Goal: Task Accomplishment & Management: Manage account settings

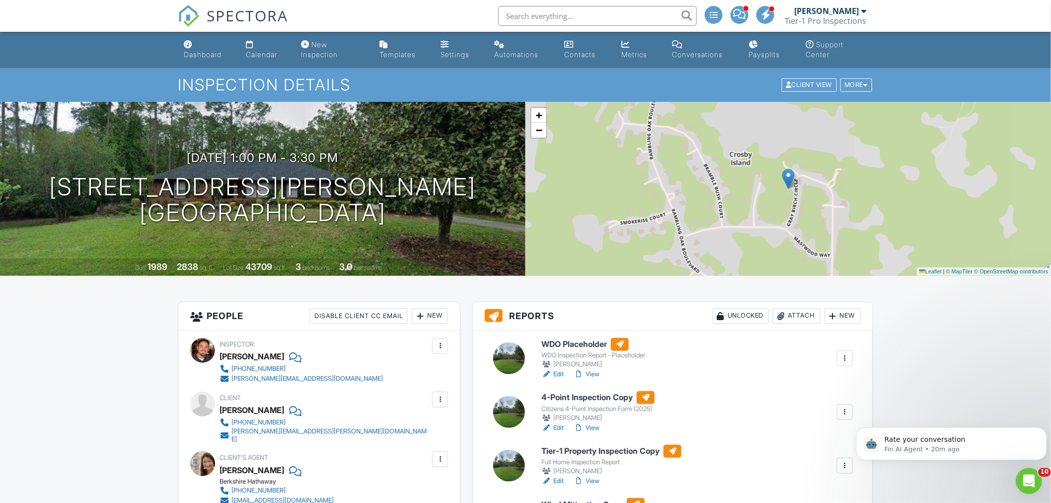
click at [1023, 476] on icon "Open Intercom Messenger" at bounding box center [1027, 479] width 16 height 16
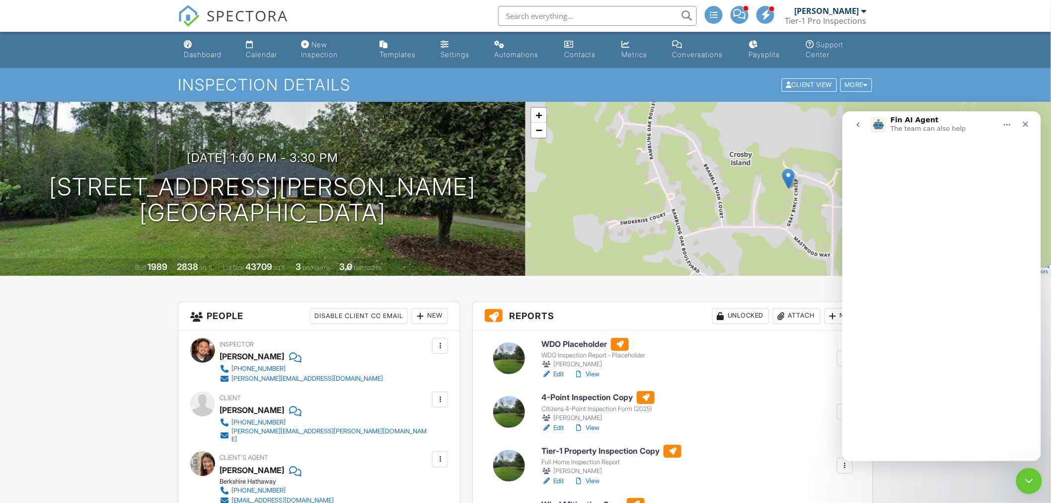
click at [1023, 476] on icon "Close Intercom Messenger" at bounding box center [1027, 479] width 12 height 12
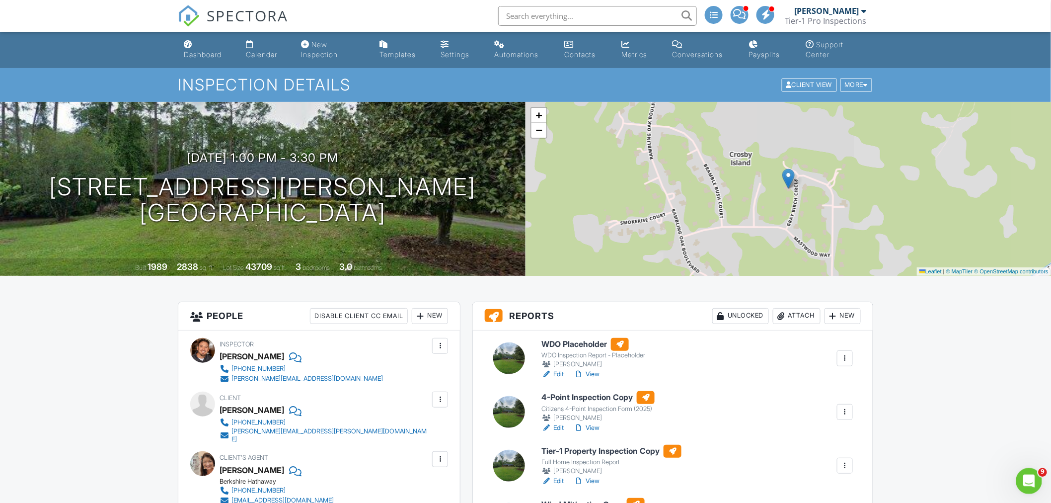
scroll to position [3042, 0]
click at [191, 64] on link "Dashboard" at bounding box center [207, 50] width 54 height 28
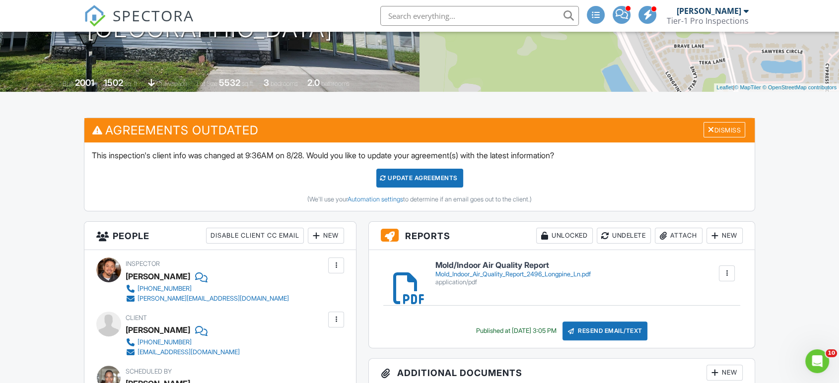
scroll to position [3044, 0]
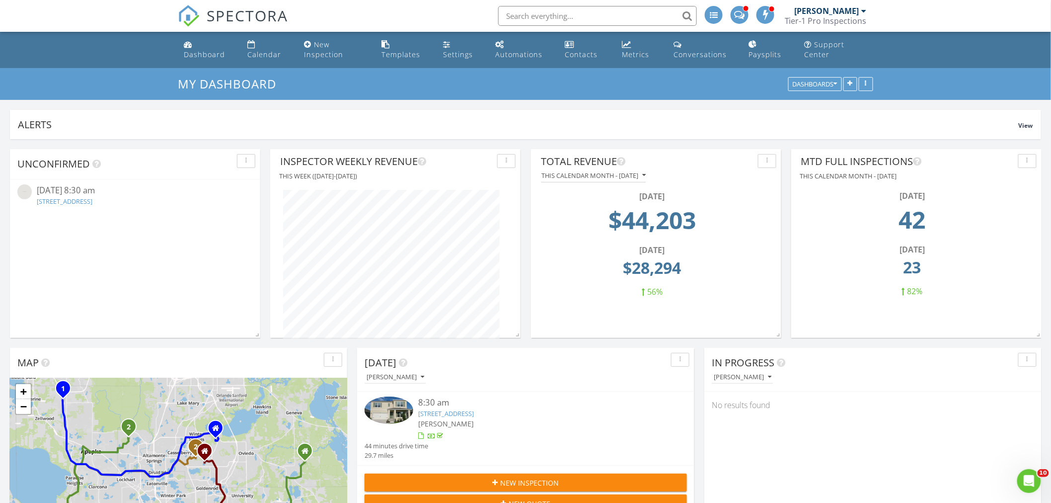
click at [105, 207] on div "09/02/25 8:30 am 811 Sherbourne Cir, Lake Mary, FL 32746" at bounding box center [135, 196] width 196 height 24
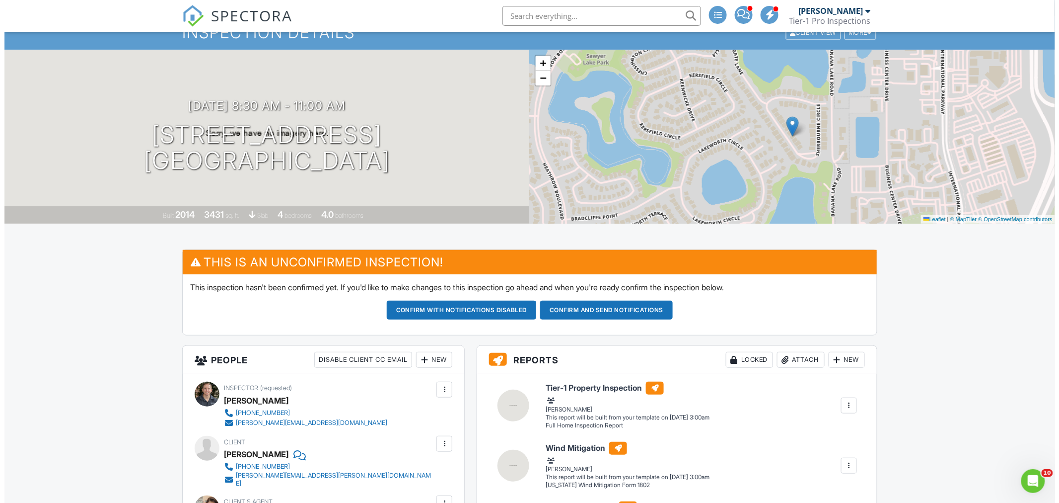
scroll to position [92, 0]
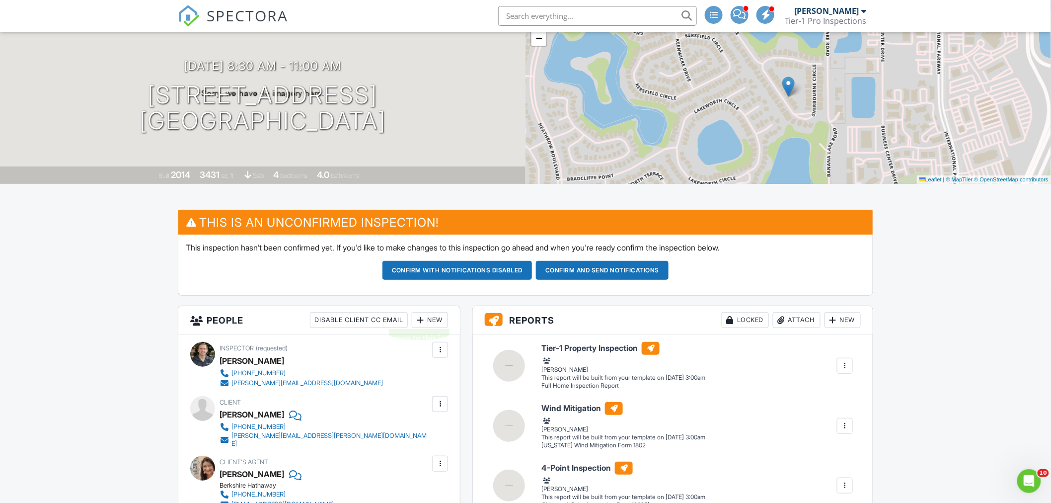
click at [416, 323] on div at bounding box center [420, 320] width 10 height 10
click at [443, 353] on li "Inspector" at bounding box center [466, 350] width 98 height 25
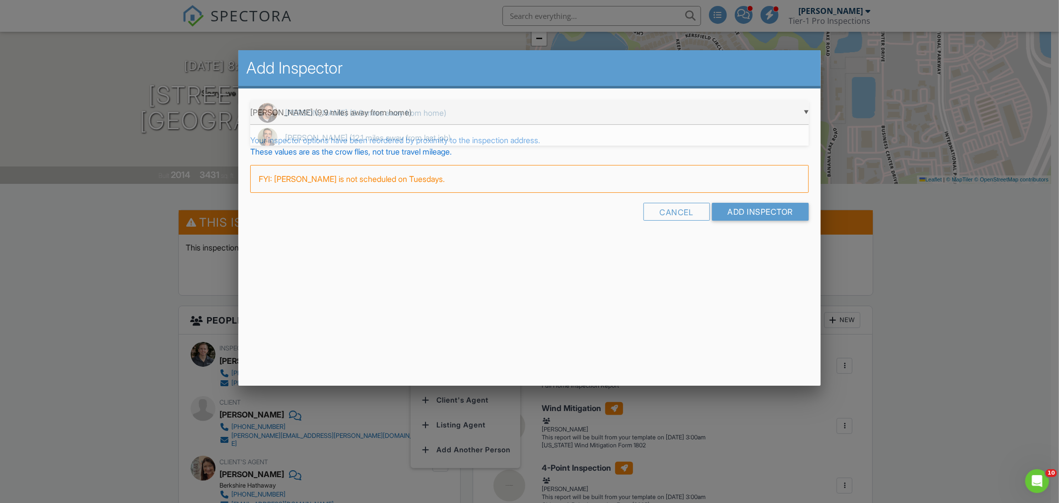
click at [380, 120] on div "▼ Jason Espinoza (9.9 miles away from home) Jason Espinoza (9.9 miles away from…" at bounding box center [529, 112] width 559 height 24
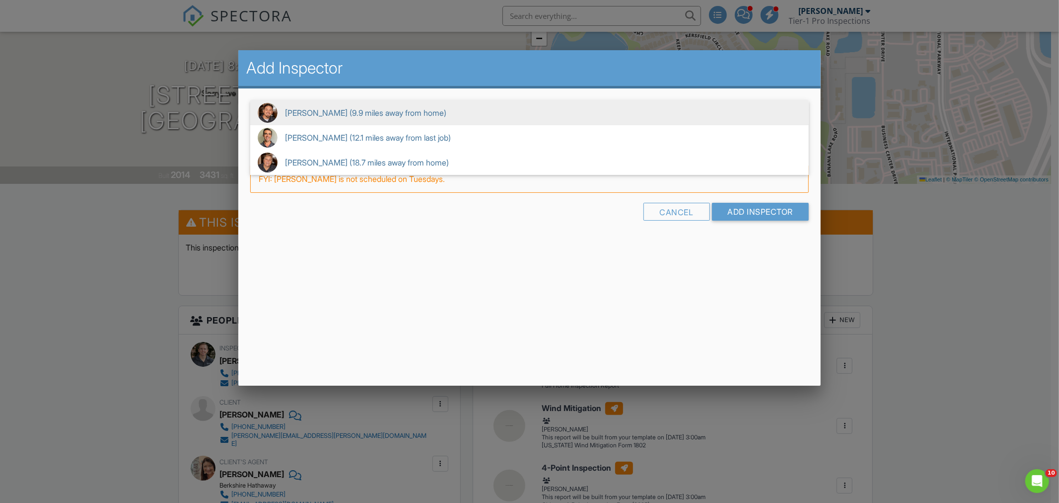
click at [379, 118] on span "Jason Espinoza (9.9 miles away from home)" at bounding box center [529, 112] width 559 height 25
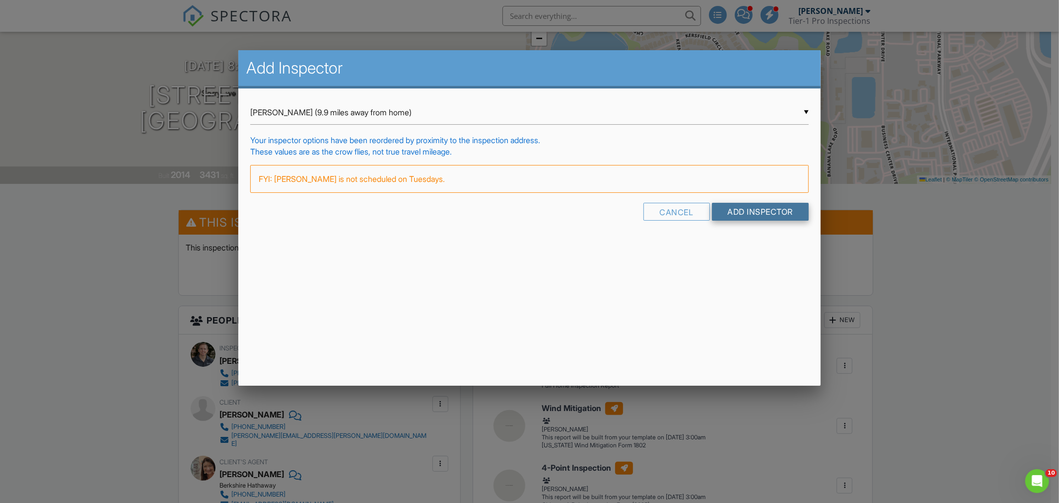
click at [750, 216] on input "Add Inspector" at bounding box center [760, 212] width 97 height 18
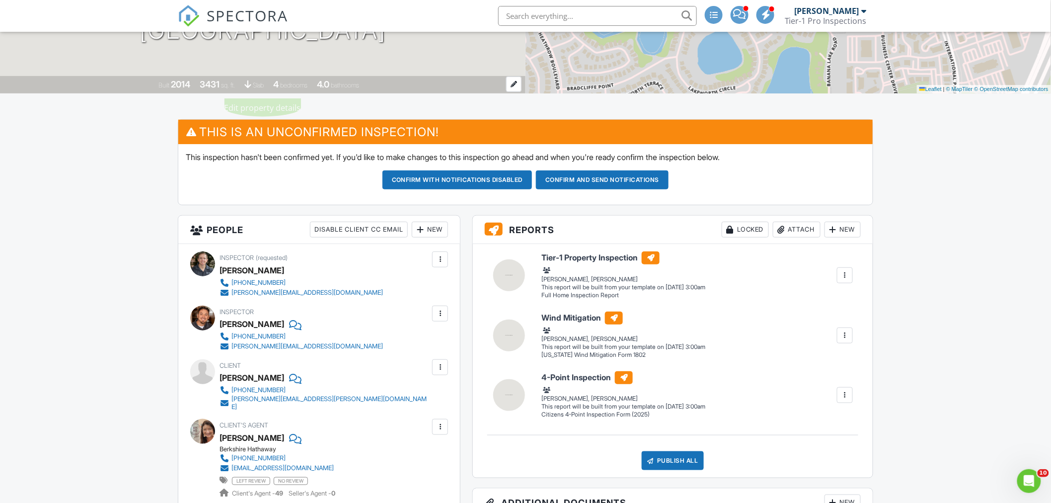
scroll to position [184, 0]
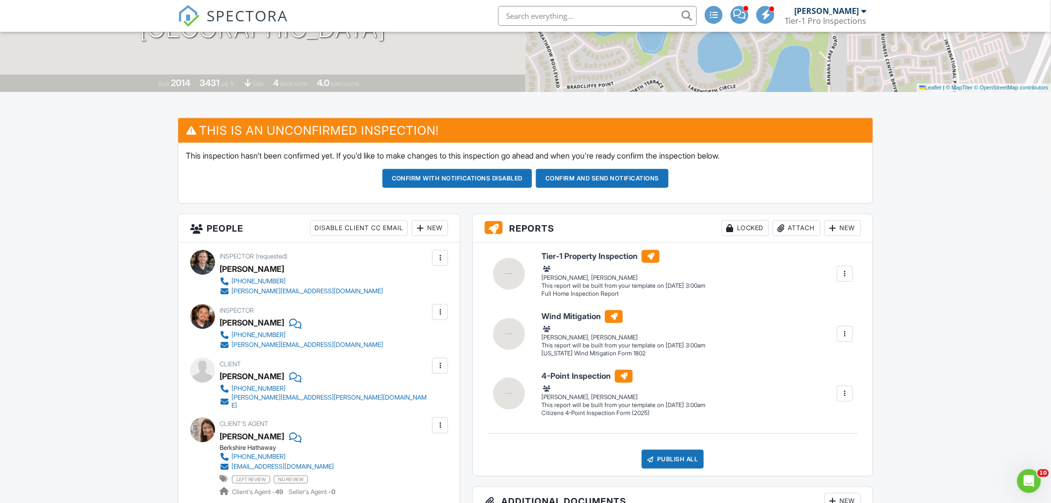
click at [435, 309] on div at bounding box center [440, 312] width 10 height 10
click at [392, 365] on li "Make Invisible" at bounding box center [391, 367] width 101 height 25
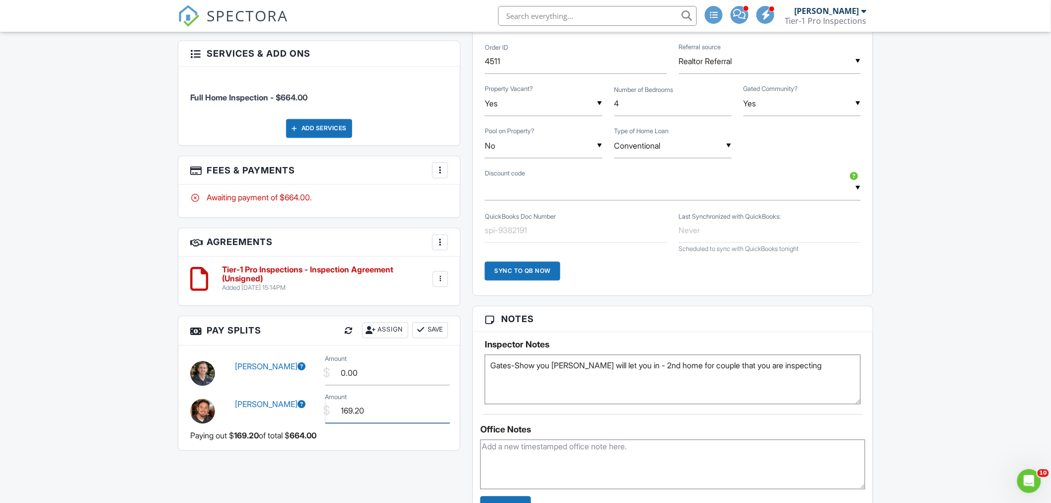
drag, startPoint x: 389, startPoint y: 411, endPoint x: 199, endPoint y: 418, distance: 190.8
click at [199, 418] on div "[PERSON_NAME] $ Amount 169.20" at bounding box center [319, 410] width 270 height 38
type input "120.00"
click at [433, 329] on button "Save" at bounding box center [430, 330] width 36 height 16
click at [841, 343] on h5 "Inspector Notes" at bounding box center [673, 345] width 376 height 10
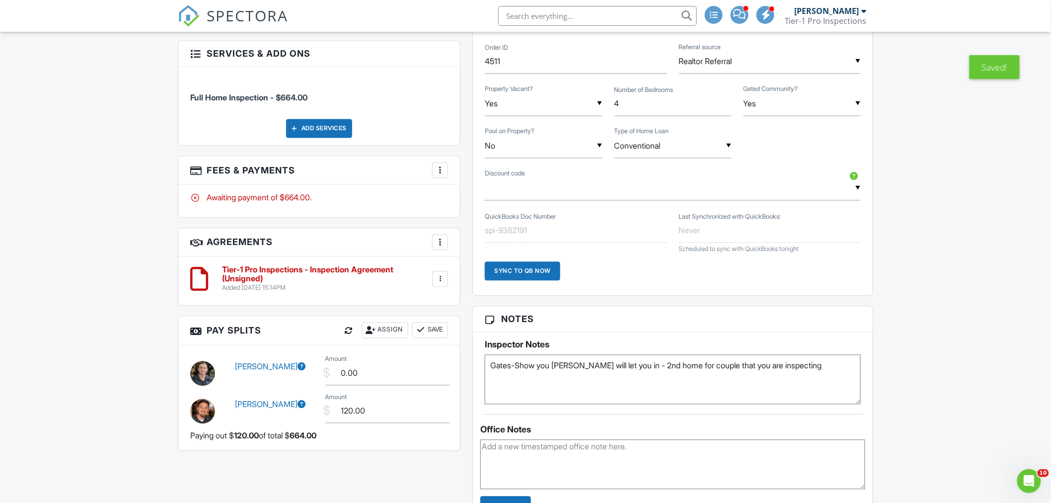
click at [906, 351] on div "Dashboard Calendar New Inspection Templates Settings Automations Contacts Metri…" at bounding box center [525, 236] width 1051 height 1881
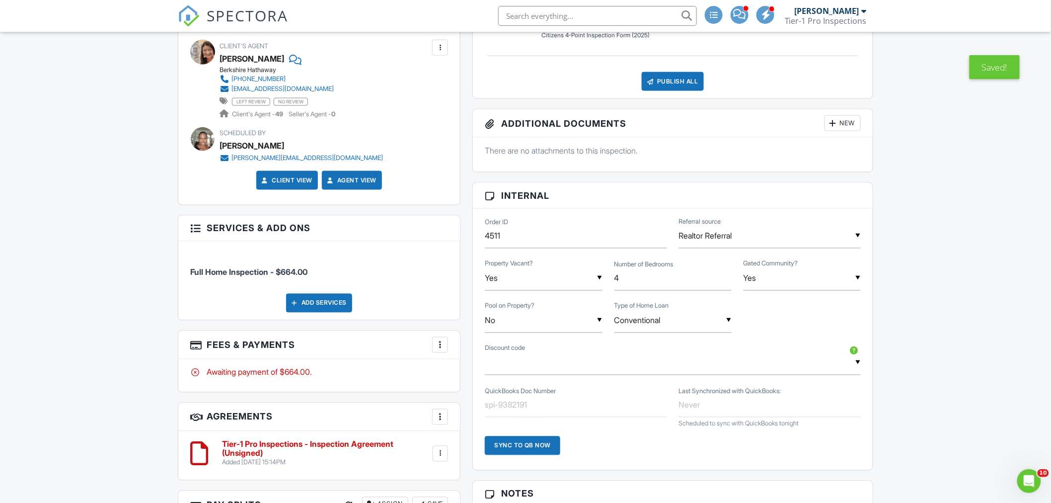
scroll to position [644, 0]
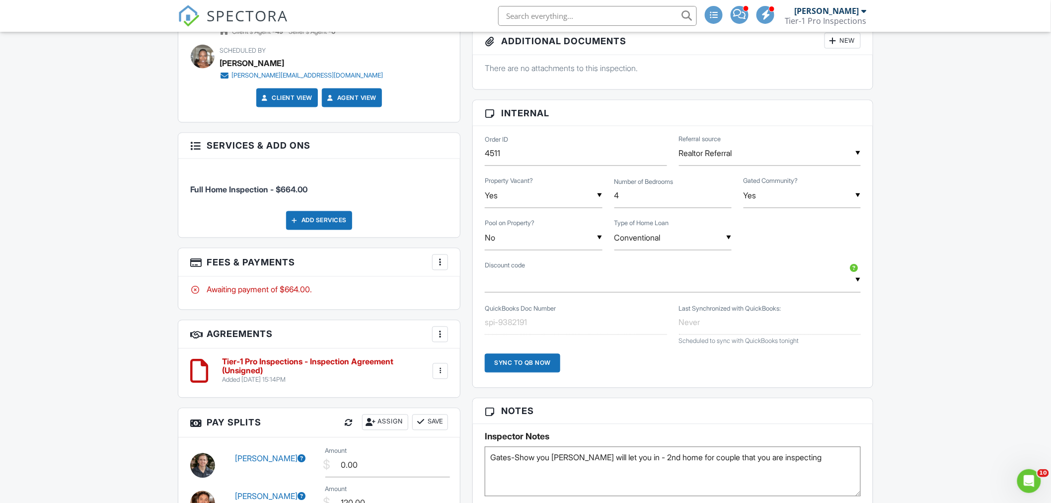
click at [435, 257] on div at bounding box center [440, 262] width 10 height 10
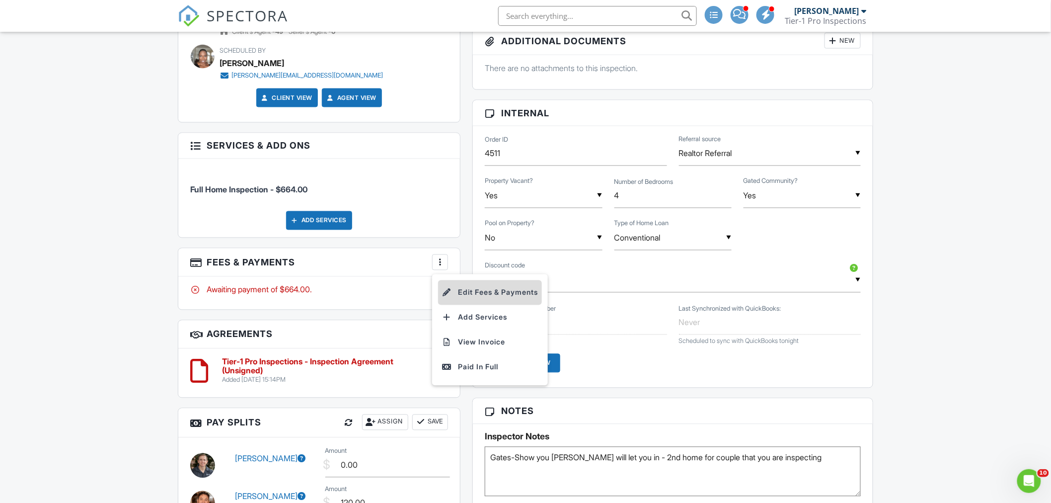
click at [467, 288] on li "Edit Fees & Payments" at bounding box center [490, 292] width 104 height 25
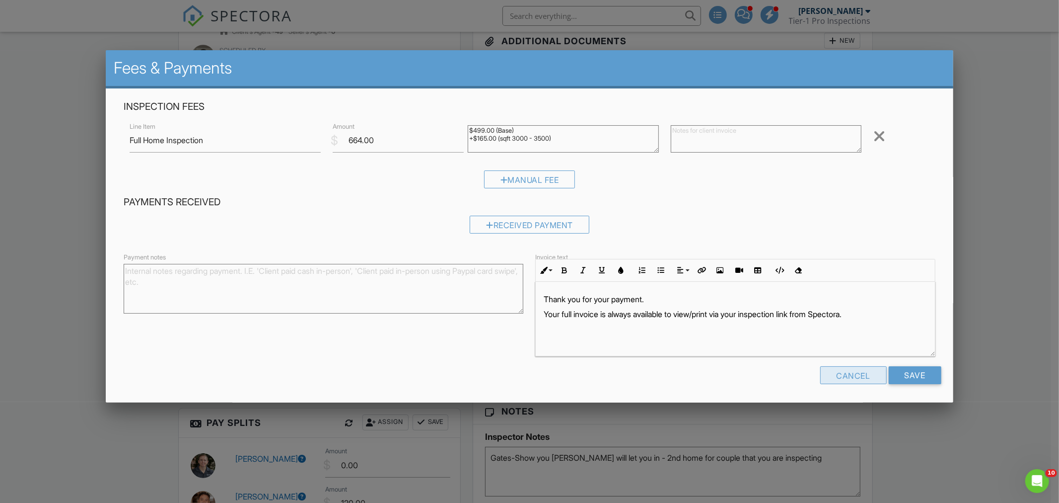
click at [841, 368] on div "Cancel" at bounding box center [853, 375] width 67 height 18
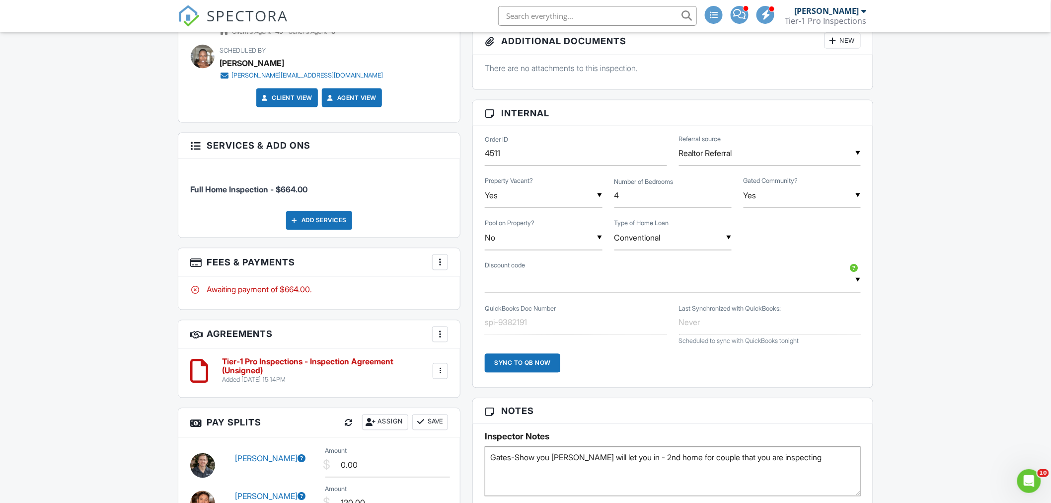
click at [571, 279] on input "text" at bounding box center [673, 280] width 376 height 24
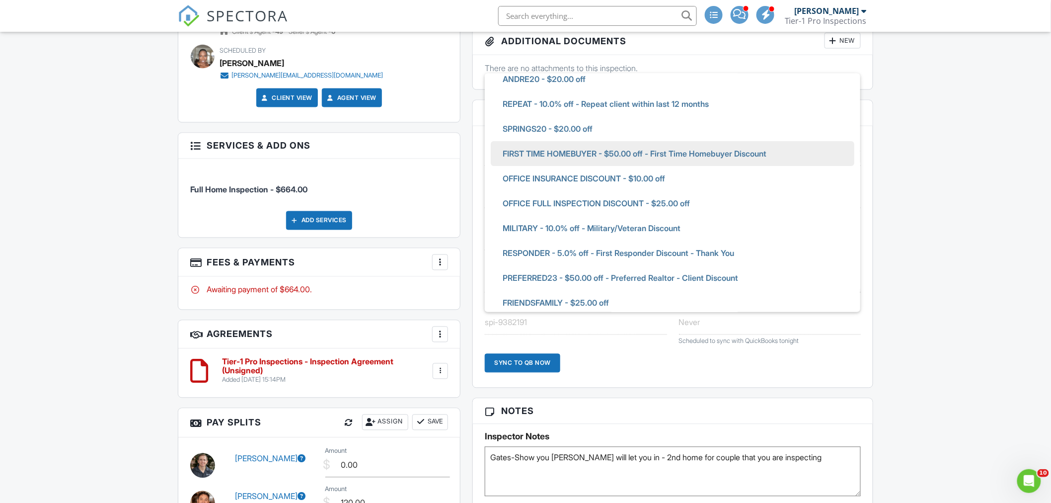
scroll to position [71, 0]
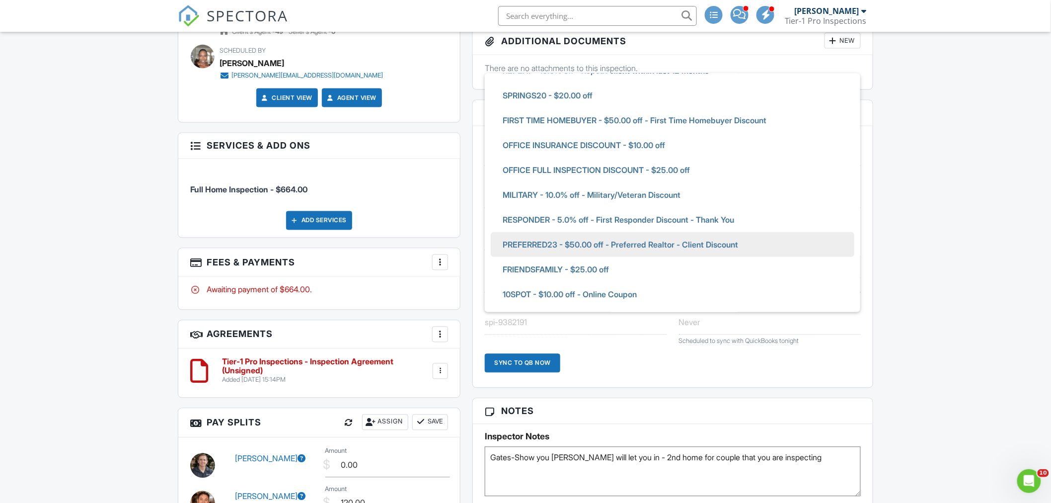
click at [564, 245] on span "PREFERRED23 - $50.00 off - Preferred Realtor - Client Discount" at bounding box center [620, 244] width 251 height 25
type input "PREFERRED23 - $50.00 off - Preferred Realtor - Client Discount"
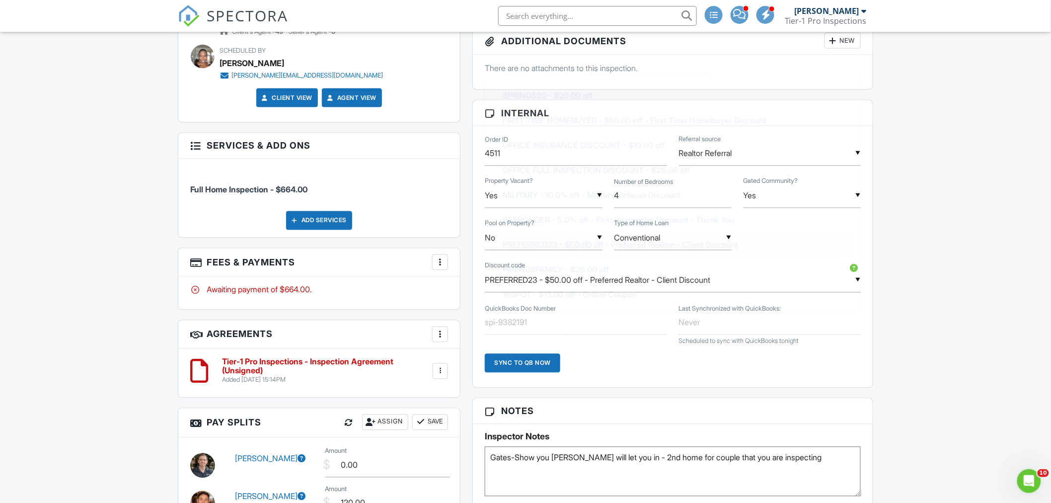
scroll to position [72, 0]
click at [971, 293] on div "Dashboard Calendar New Inspection Templates Settings Automations Contacts Metri…" at bounding box center [525, 328] width 1051 height 1881
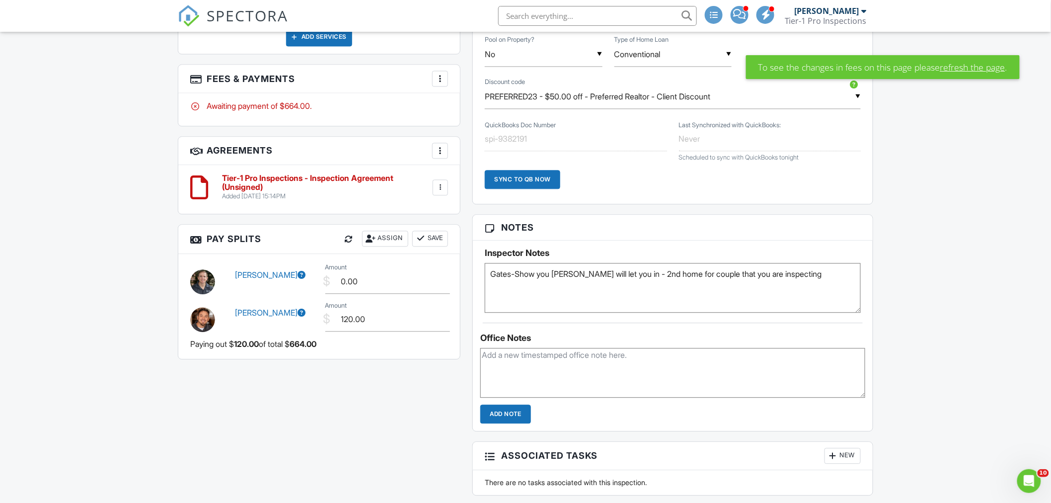
click at [971, 293] on div "Dashboard Calendar New Inspection Templates Settings Automations Contacts Metri…" at bounding box center [525, 144] width 1051 height 1881
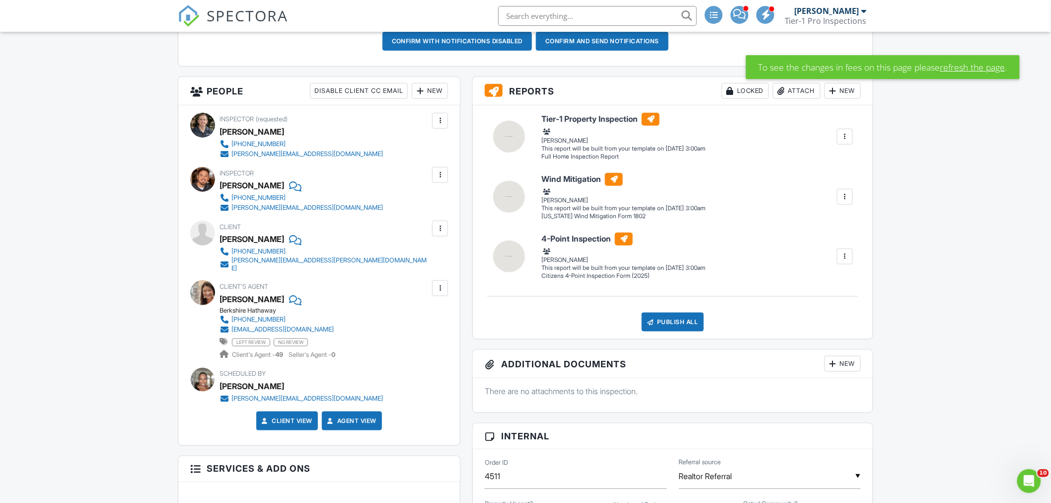
scroll to position [0, 0]
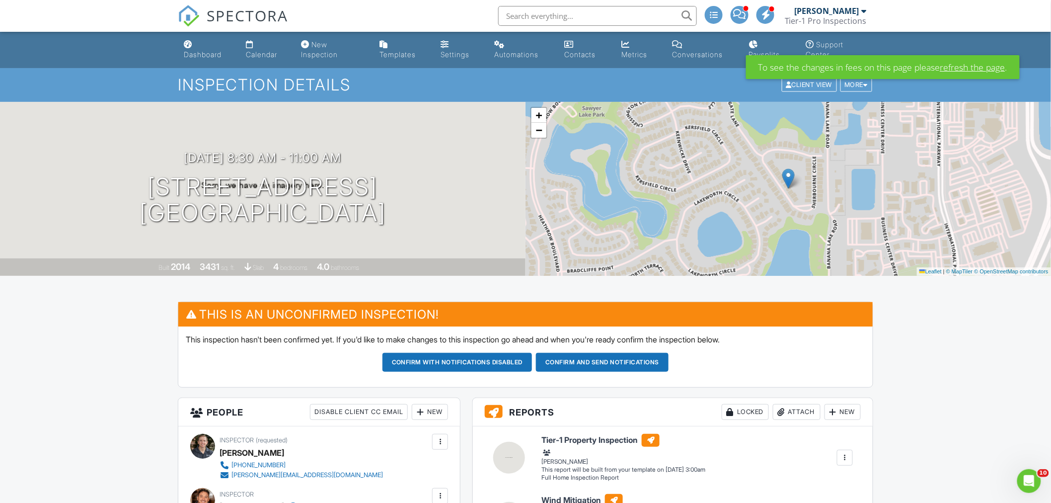
click at [959, 70] on link "refresh the page" at bounding box center [972, 67] width 65 height 13
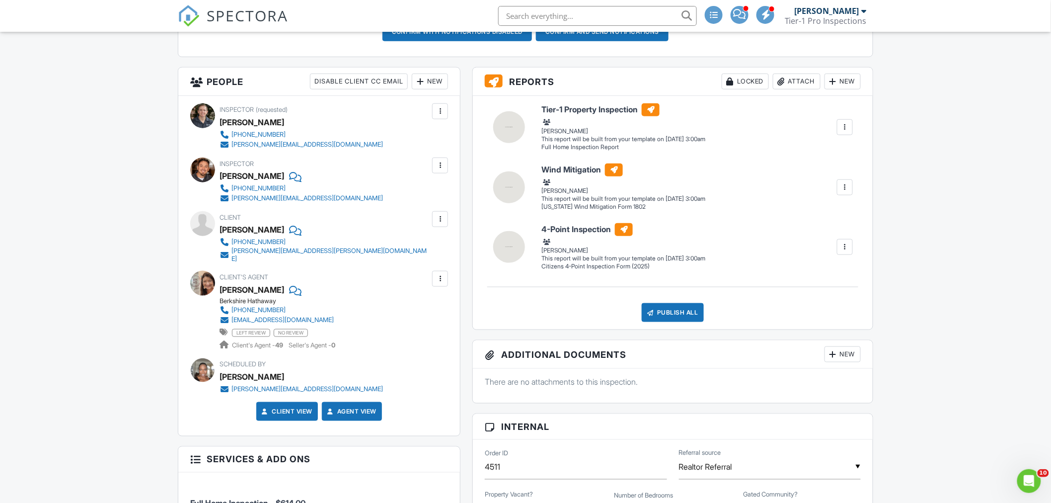
scroll to position [184, 0]
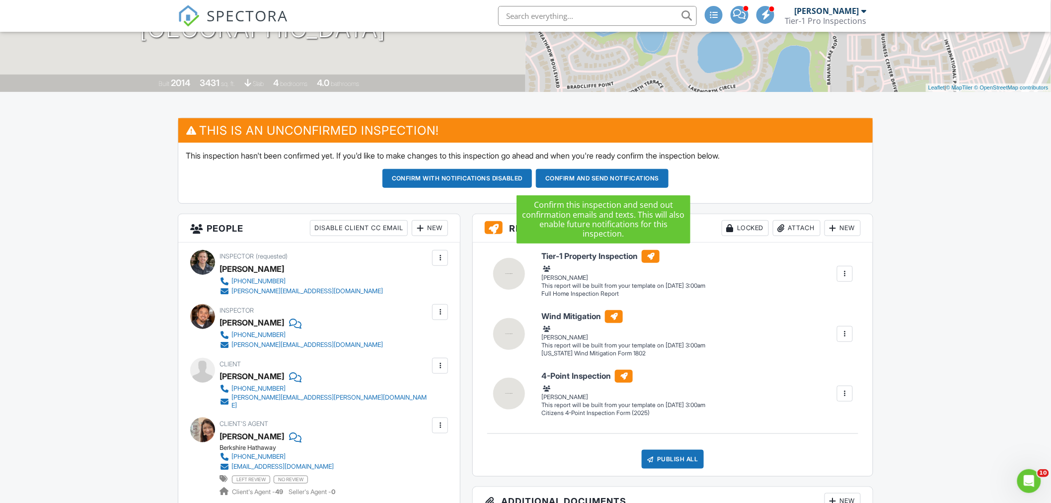
click at [532, 180] on button "Confirm and send notifications" at bounding box center [457, 178] width 150 height 19
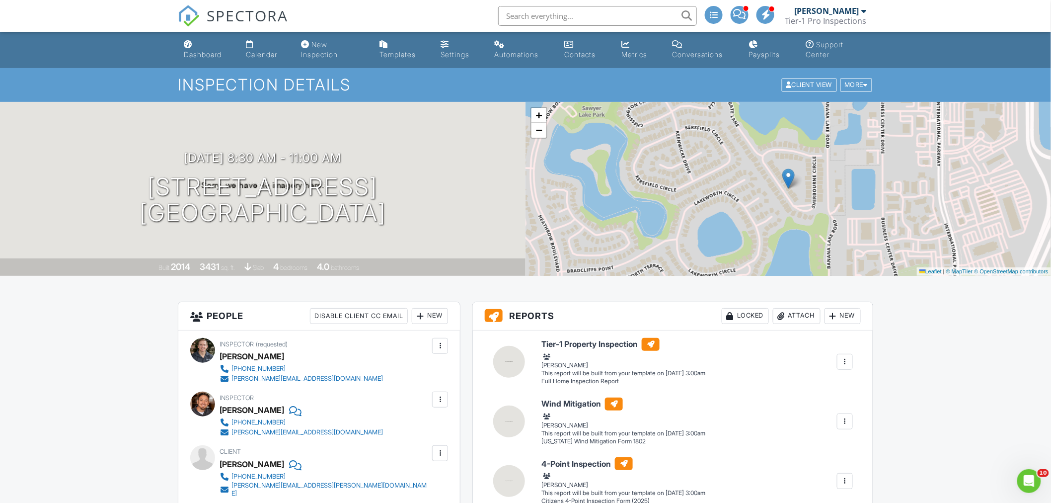
click at [559, 19] on input "text" at bounding box center [597, 16] width 199 height 20
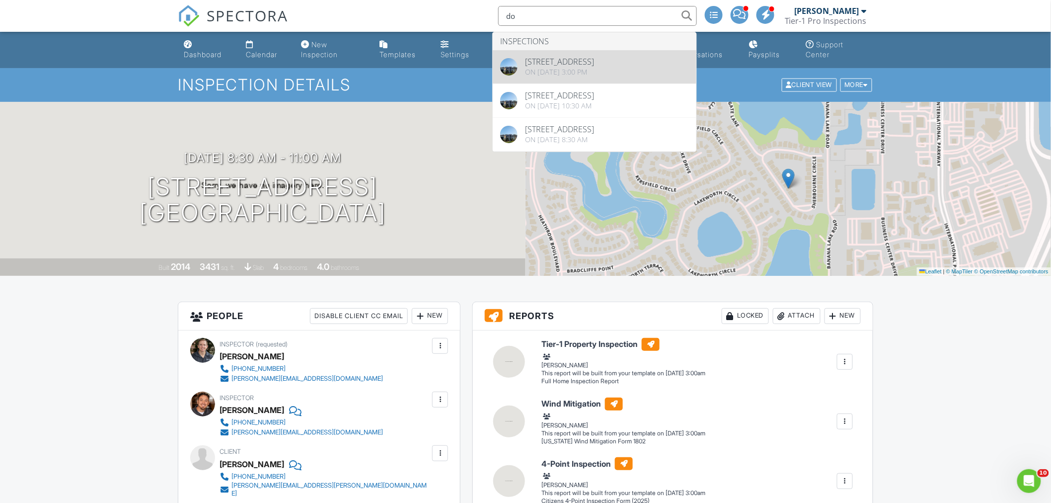
type input "d"
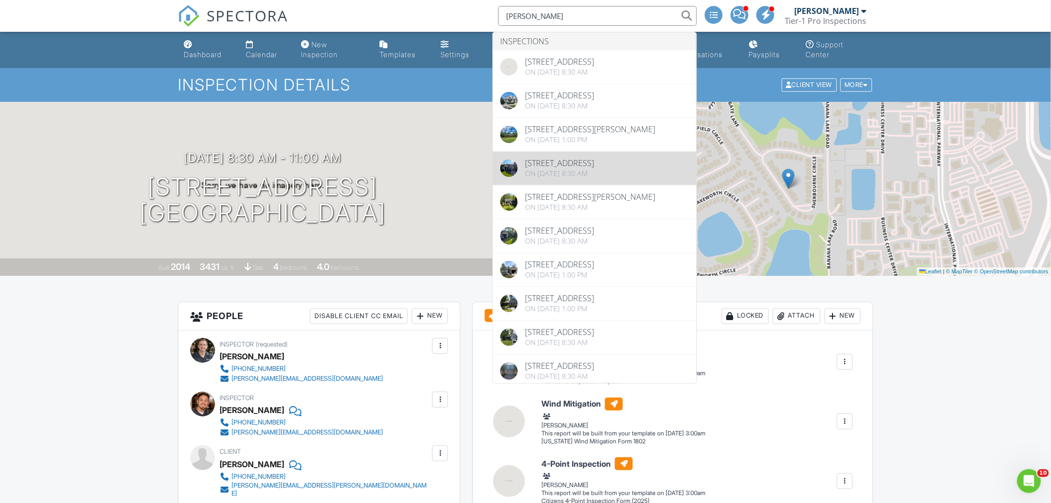
type input "tara mruk"
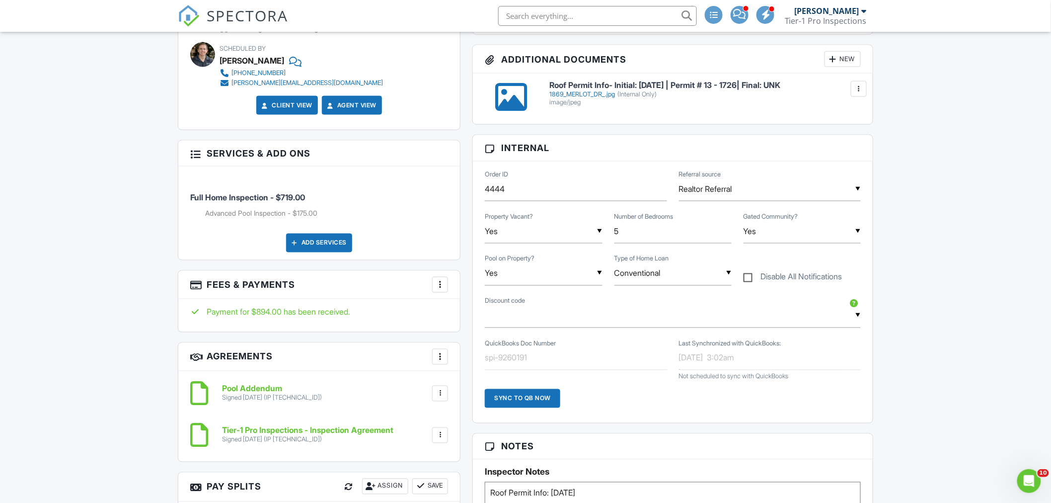
scroll to position [552, 0]
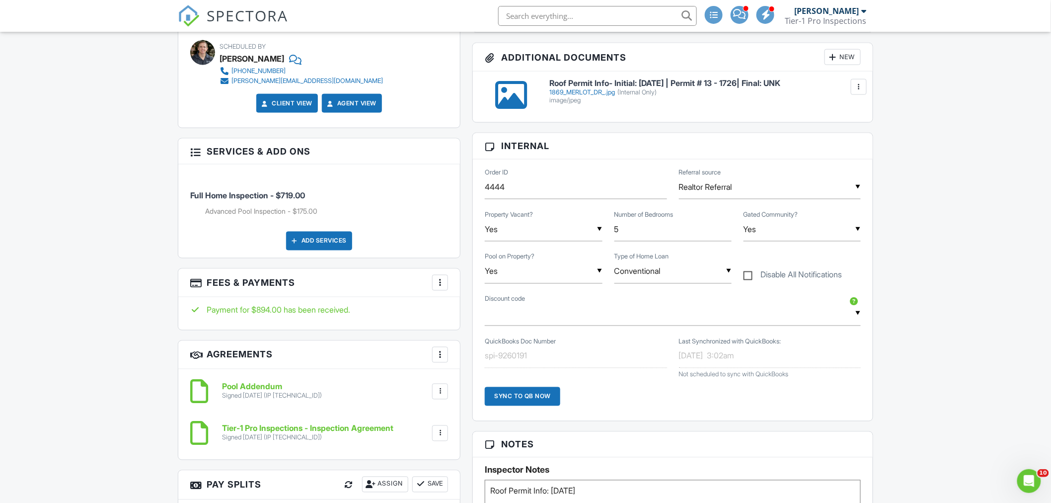
click at [747, 276] on label "Disable All Notifications" at bounding box center [792, 276] width 99 height 12
click at [747, 274] on input "Disable All Notifications" at bounding box center [746, 270] width 6 height 6
checkbox input "true"
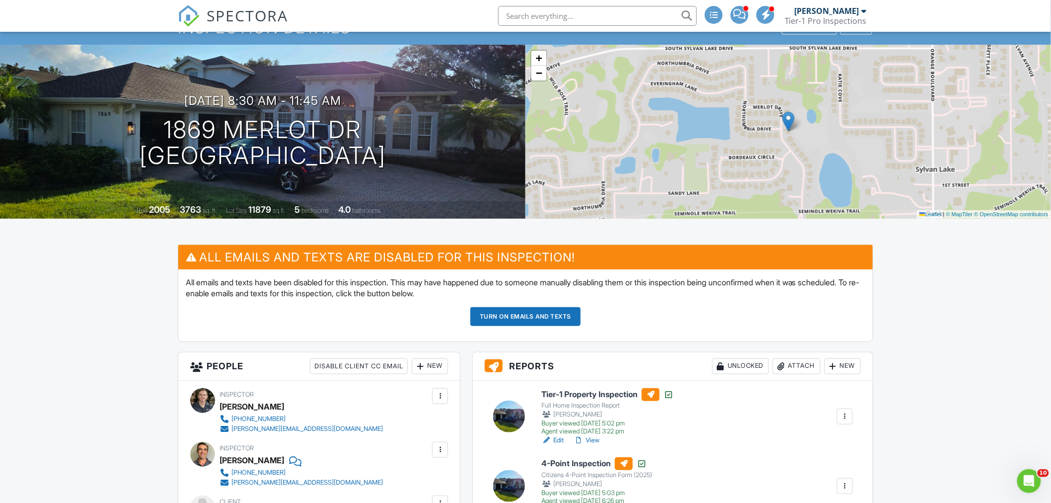
scroll to position [0, 0]
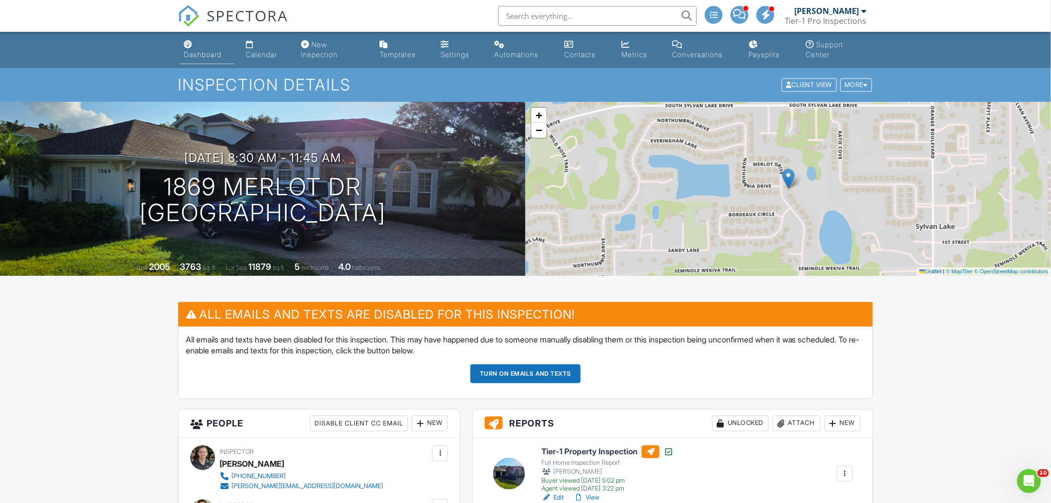
click at [196, 48] on link "Dashboard" at bounding box center [207, 50] width 54 height 28
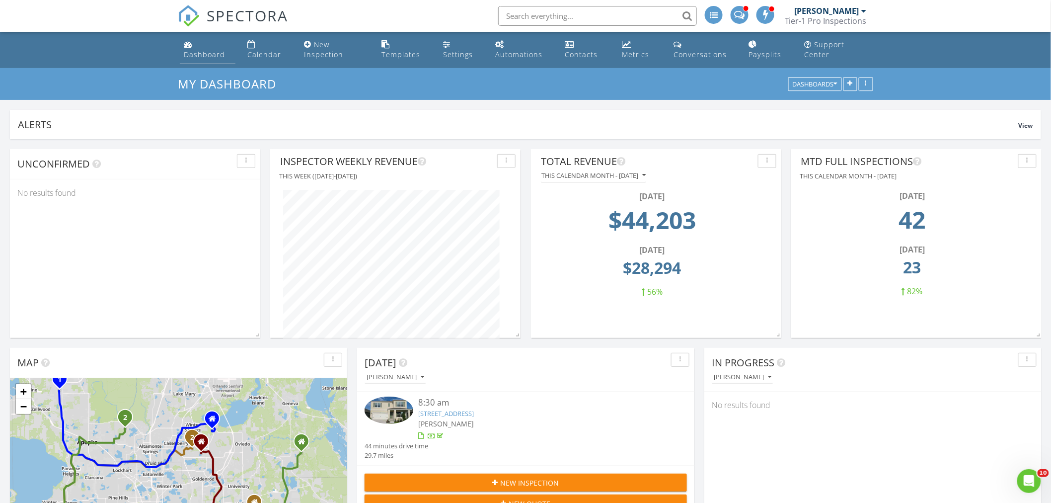
click at [182, 48] on link "Dashboard" at bounding box center [208, 50] width 56 height 28
